Goal: Task Accomplishment & Management: Use online tool/utility

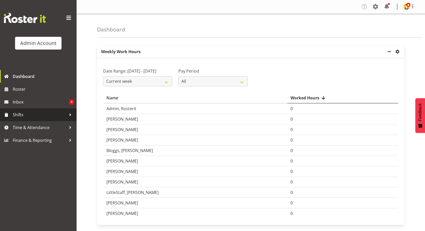
click at [26, 112] on span "Shifts" at bounding box center [40, 115] width 54 height 8
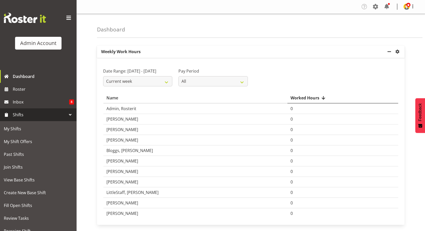
click at [31, 118] on span "Shifts" at bounding box center [40, 115] width 54 height 8
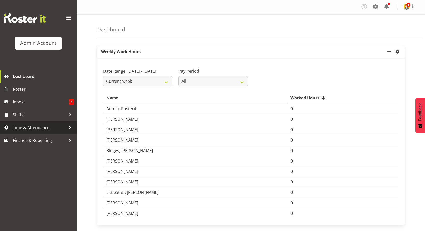
click at [26, 130] on span "Time & Attendance" at bounding box center [40, 128] width 54 height 8
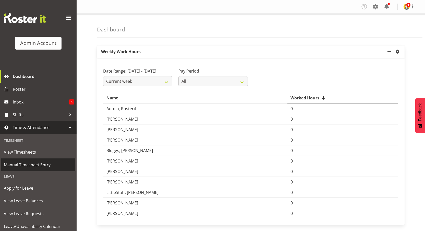
click at [24, 161] on span "Manual Timesheet Entry" at bounding box center [38, 165] width 69 height 8
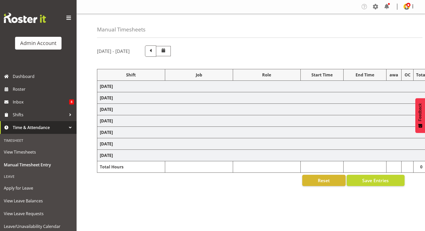
select select "52646"
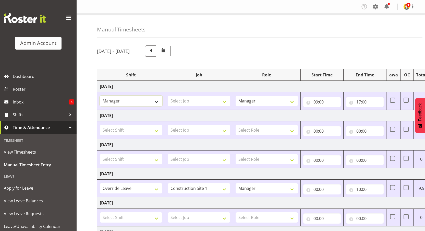
click at [134, 103] on select "Manager One off shift Override Leave Regular Unknown Shift Welly Hospo one off …" at bounding box center [131, 101] width 63 height 10
click at [154, 50] on span at bounding box center [150, 50] width 7 height 7
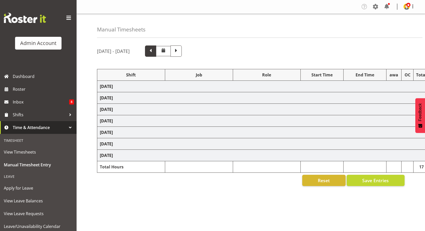
click at [154, 50] on span at bounding box center [150, 50] width 7 height 7
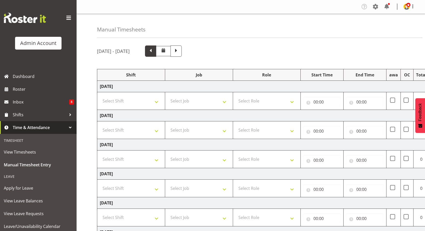
type input "09:00"
type input "17:00"
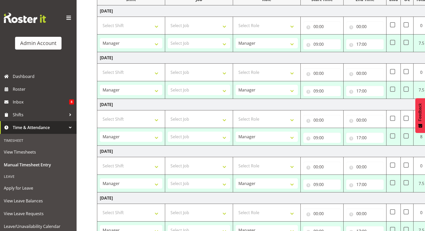
scroll to position [23, 0]
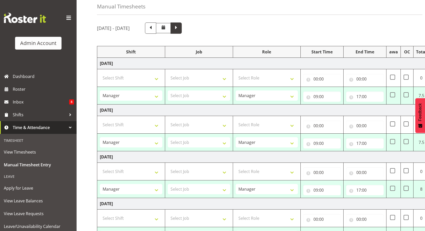
click at [180, 29] on span at bounding box center [176, 27] width 7 height 7
click at [156, 33] on span at bounding box center [150, 27] width 11 height 11
click at [156, 32] on span at bounding box center [150, 27] width 11 height 11
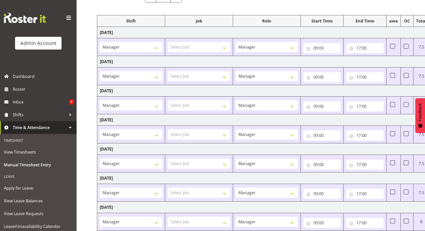
scroll to position [47, 0]
